Goal: Communication & Community: Answer question/provide support

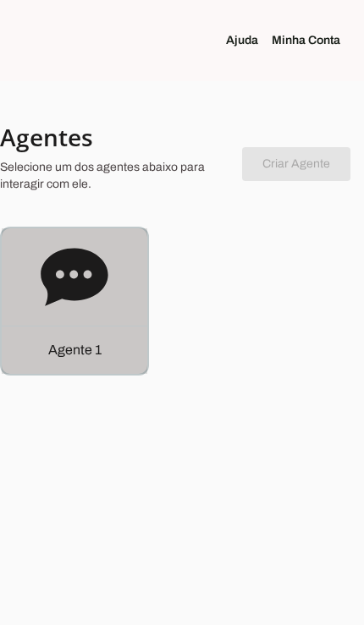
click at [94, 358] on p "Agente 1" at bounding box center [74, 350] width 53 height 20
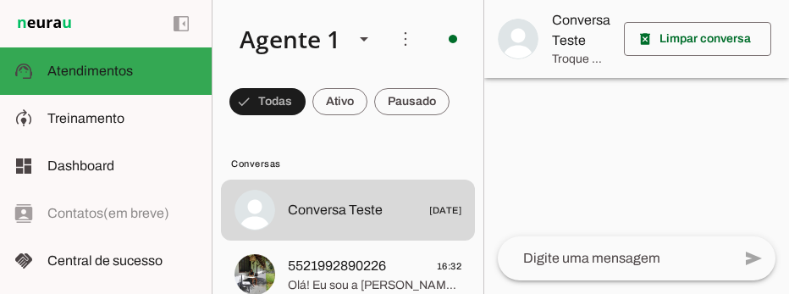
click at [357, 267] on span "5521992890226 16:32" at bounding box center [374, 266] width 173 height 21
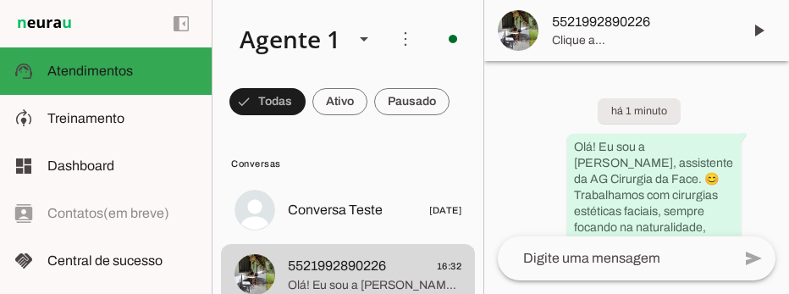
scroll to position [186, 0]
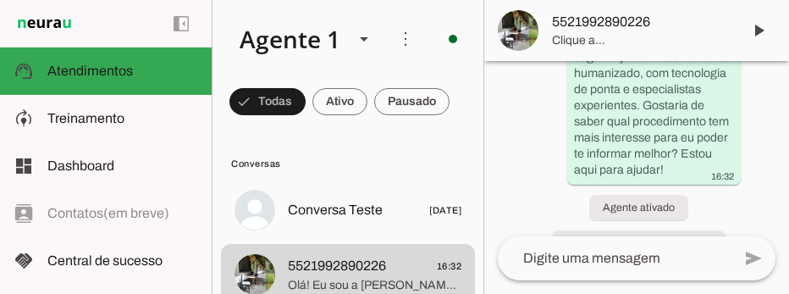
click at [363, 28] on span at bounding box center [758, 30] width 41 height 41
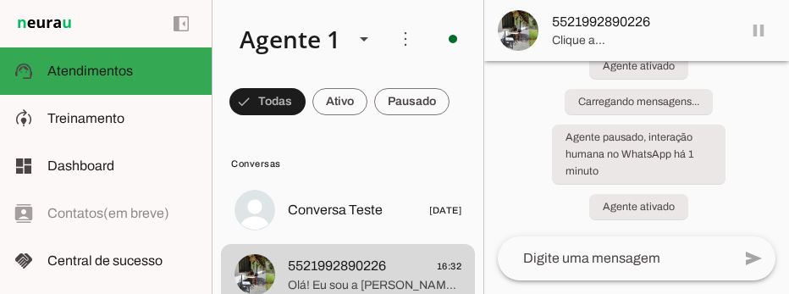
scroll to position [0, 0]
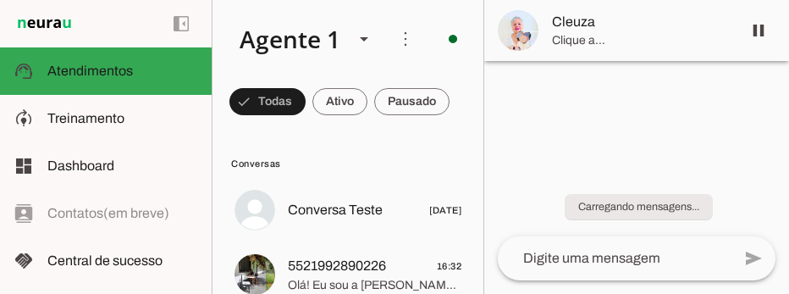
click at [363, 258] on span "5521992890226" at bounding box center [337, 266] width 98 height 20
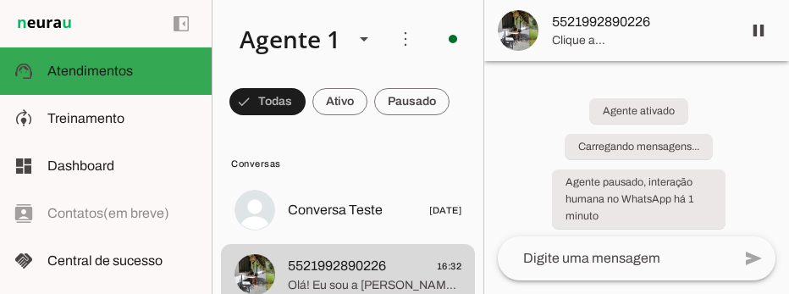
scroll to position [222, 0]
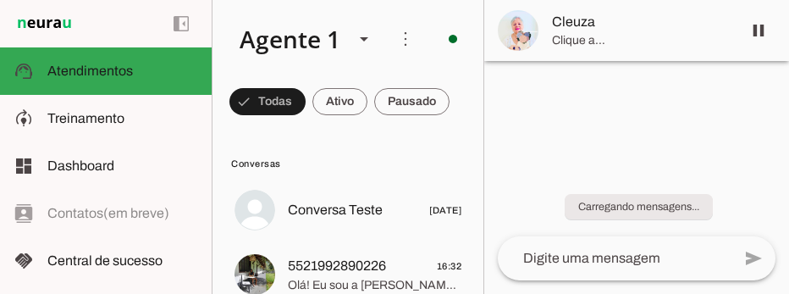
click at [363, 261] on span "5521992890226" at bounding box center [337, 266] width 98 height 20
